Goal: Find specific page/section: Find specific page/section

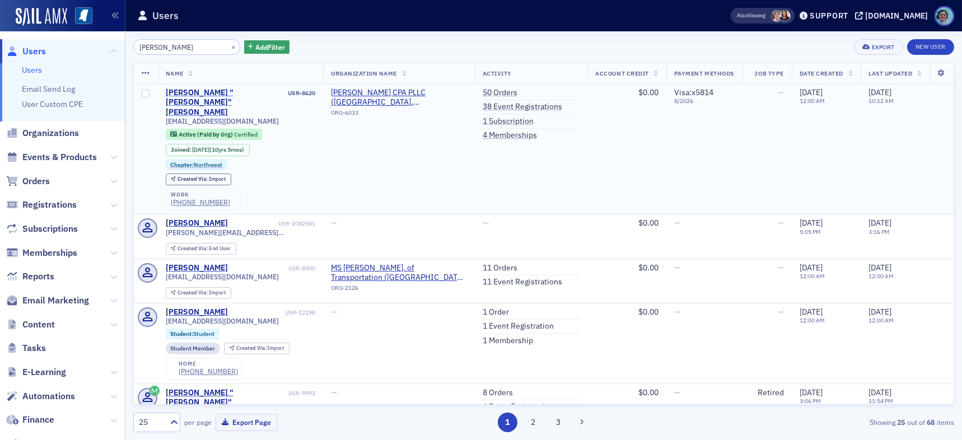
type input "[PERSON_NAME]"
click at [235, 91] on div "[PERSON_NAME] "[PERSON_NAME]" [PERSON_NAME]" at bounding box center [226, 103] width 120 height 30
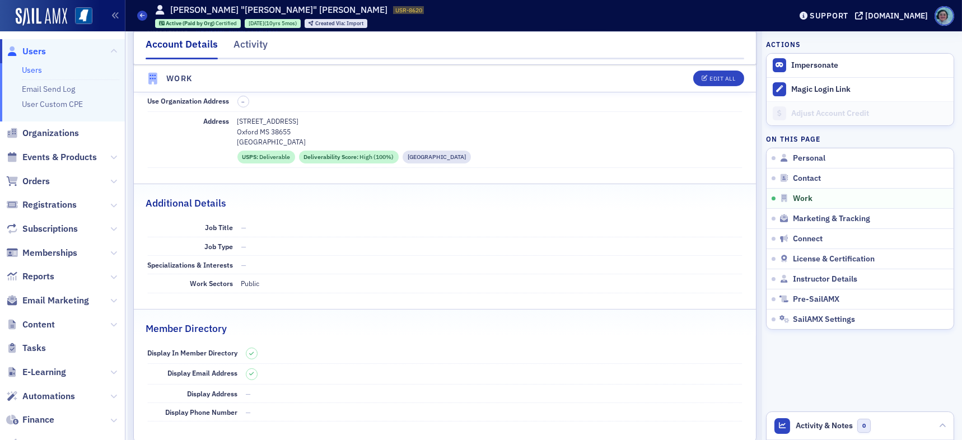
scroll to position [784, 0]
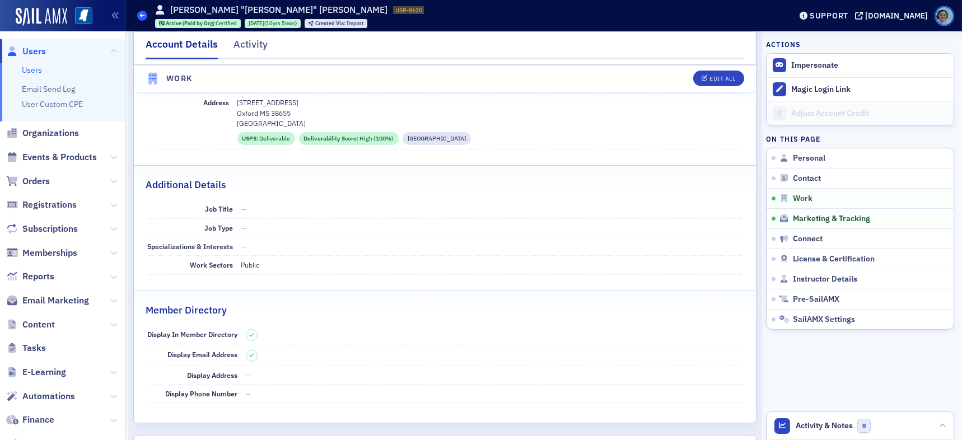
click at [146, 17] on span at bounding box center [142, 16] width 10 height 10
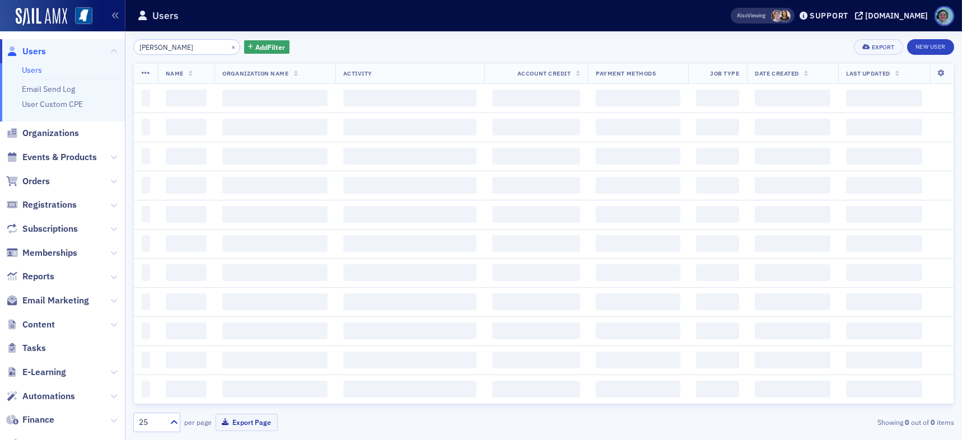
click at [208, 50] on input "[PERSON_NAME]" at bounding box center [186, 47] width 107 height 16
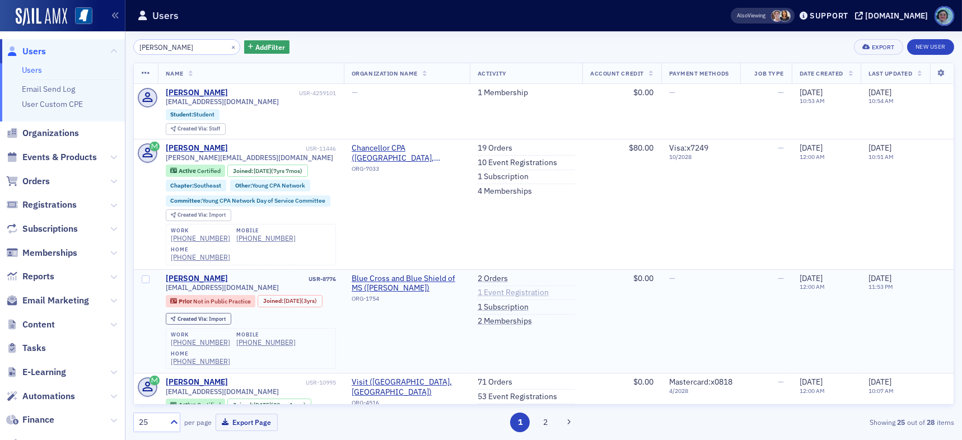
type input "[PERSON_NAME]"
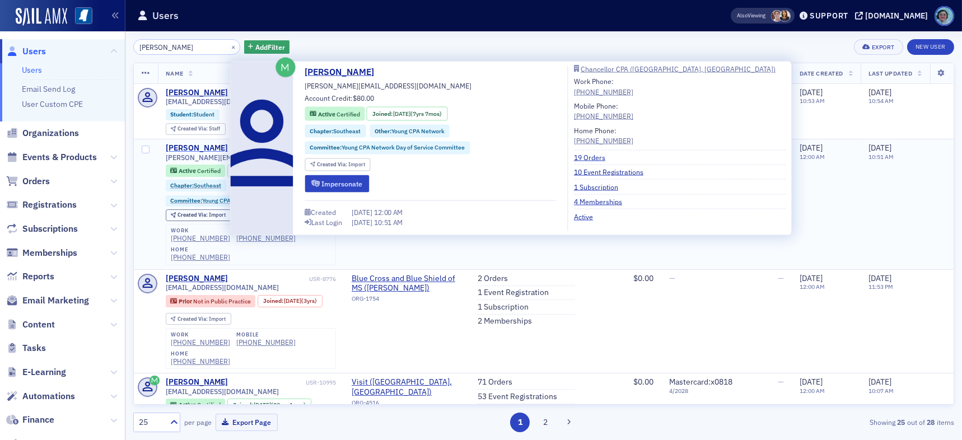
click at [184, 150] on div "[PERSON_NAME]" at bounding box center [197, 148] width 62 height 10
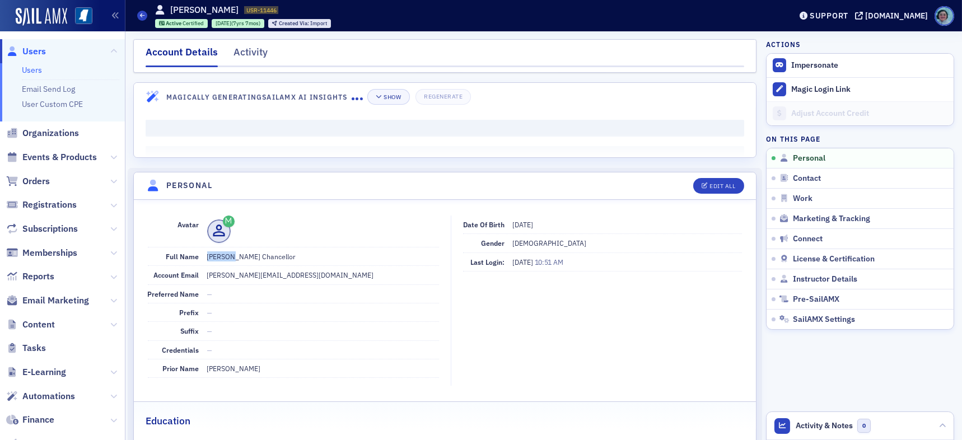
drag, startPoint x: 206, startPoint y: 258, endPoint x: 225, endPoint y: 255, distance: 19.3
click at [225, 255] on dd "[PERSON_NAME] Chancellor" at bounding box center [323, 257] width 232 height 18
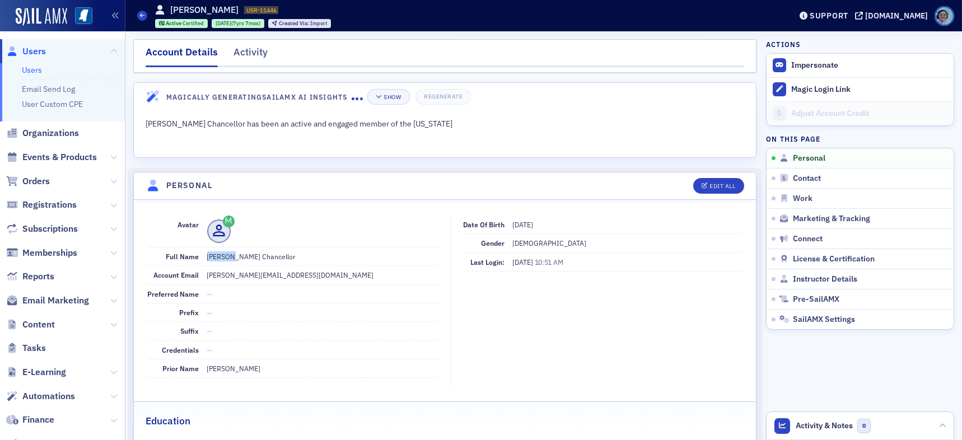
copy dd "Caitlin"
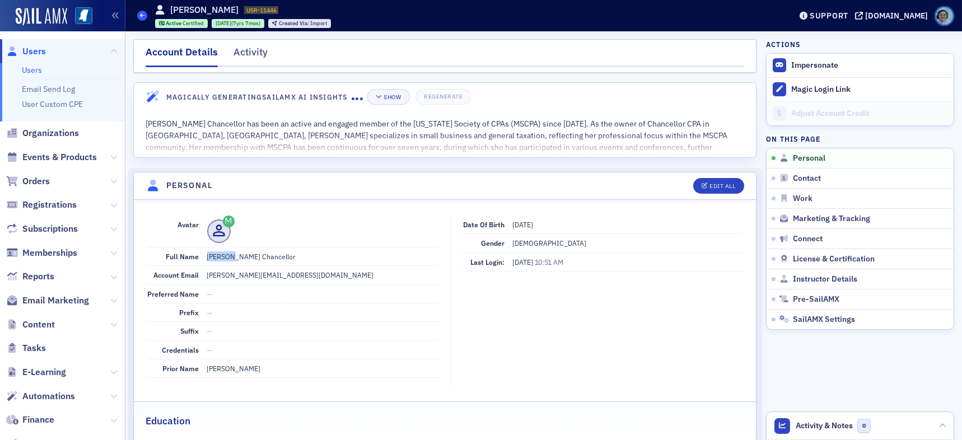
click at [142, 13] on icon at bounding box center [142, 15] width 4 height 5
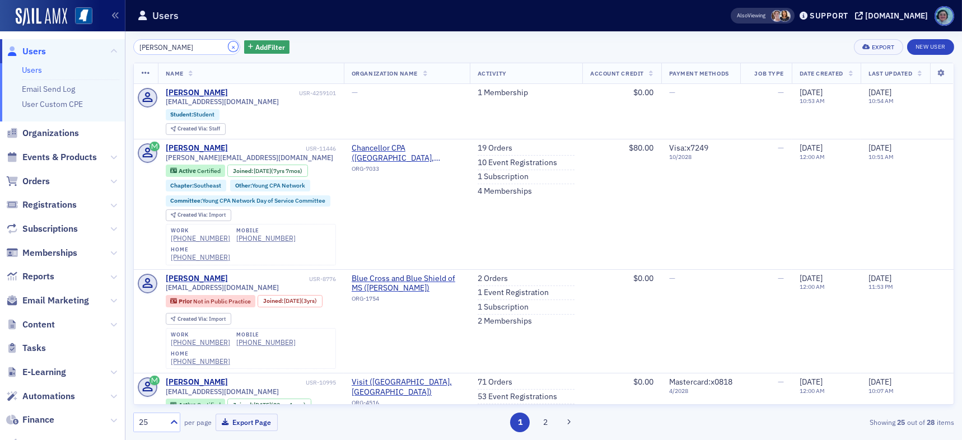
click at [229, 46] on button "×" at bounding box center [234, 46] width 10 height 10
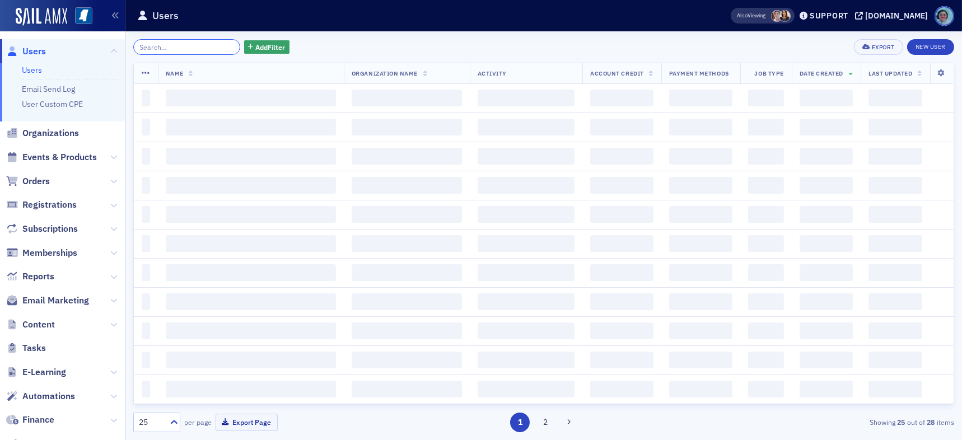
click at [206, 49] on input "search" at bounding box center [186, 47] width 107 height 16
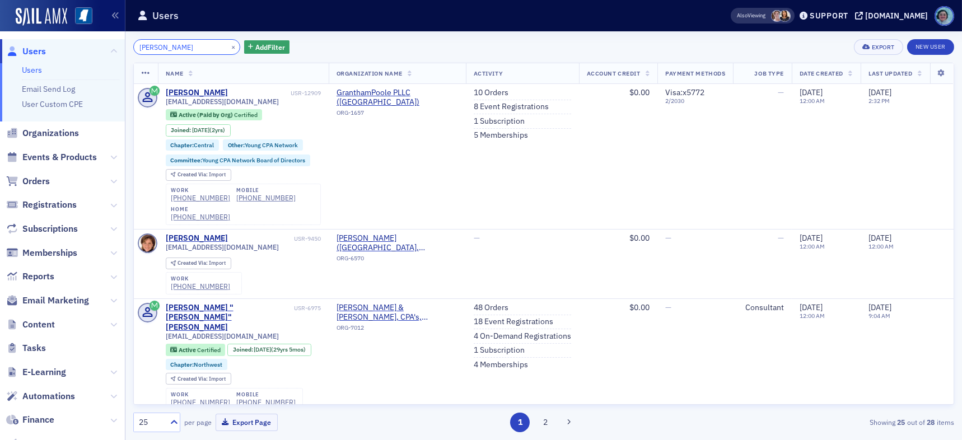
type input "[PERSON_NAME]"
